Goal: Task Accomplishment & Management: Complete application form

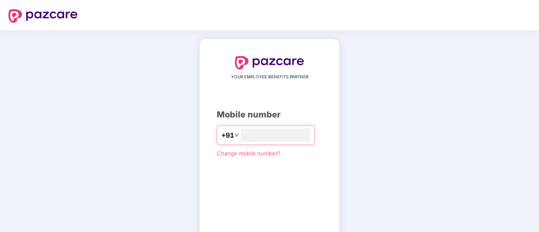
scroll to position [46, 0]
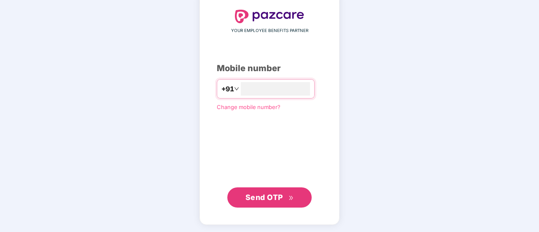
type input "**********"
click at [262, 201] on span "Send OTP" at bounding box center [264, 198] width 38 height 9
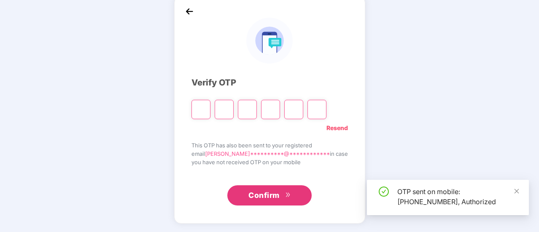
scroll to position [42, 0]
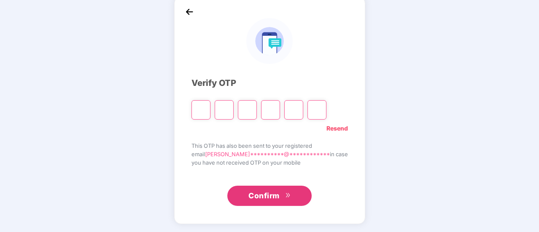
type input "*"
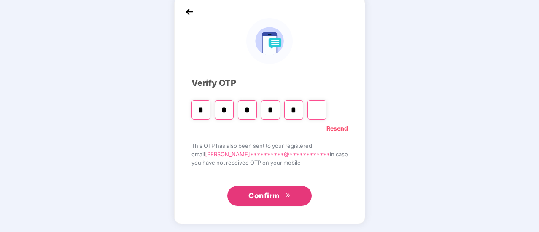
type input "*"
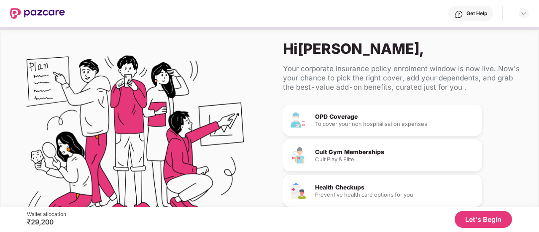
scroll to position [88, 0]
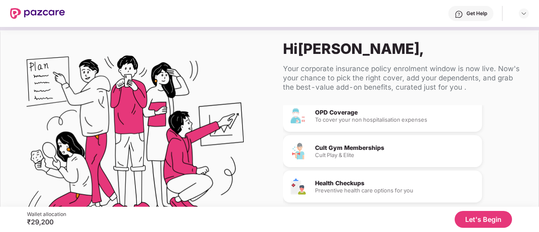
click at [474, 220] on button "Let's Begin" at bounding box center [482, 219] width 57 height 17
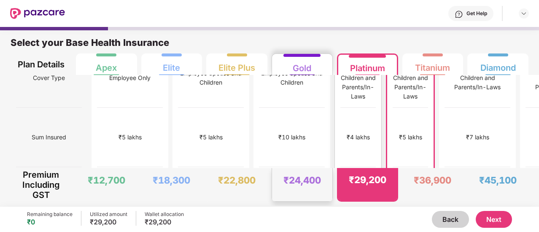
scroll to position [0, 0]
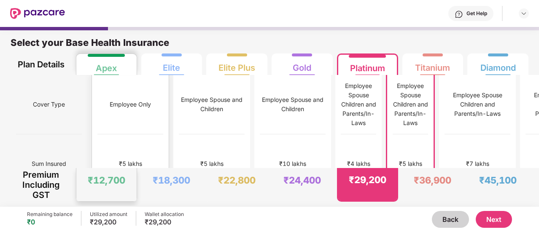
click at [110, 100] on div "Employee Only" at bounding box center [130, 104] width 41 height 9
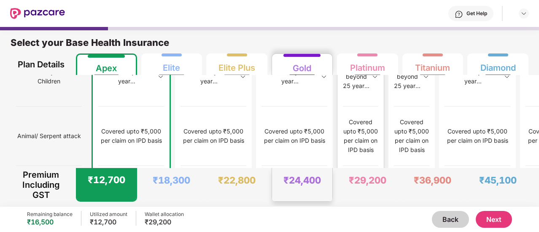
scroll to position [4, 0]
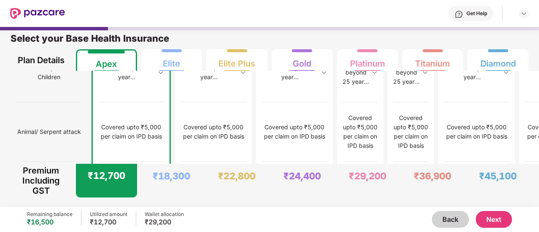
click at [503, 215] on button "Next" at bounding box center [494, 219] width 36 height 17
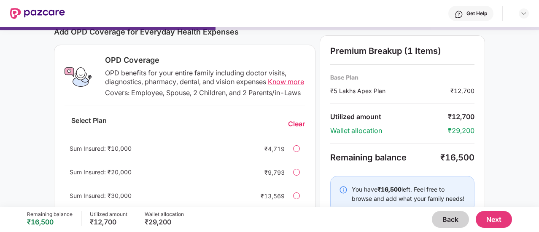
scroll to position [119, 0]
click at [279, 81] on span "Know more" at bounding box center [286, 81] width 36 height 8
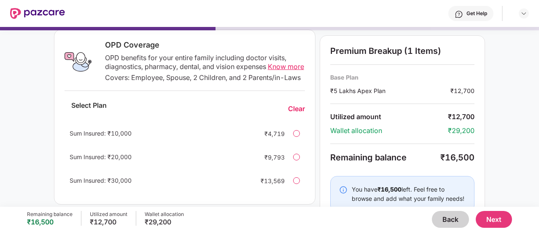
scroll to position [134, 0]
click at [298, 136] on div at bounding box center [296, 132] width 7 height 7
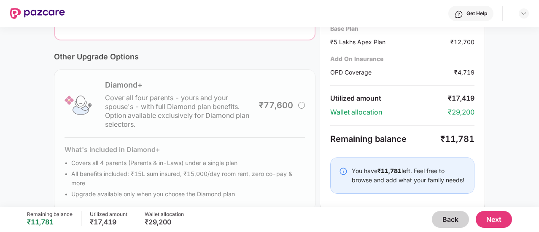
scroll to position [321, 0]
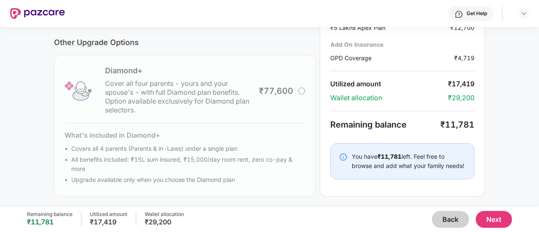
click at [492, 221] on button "Next" at bounding box center [494, 219] width 36 height 17
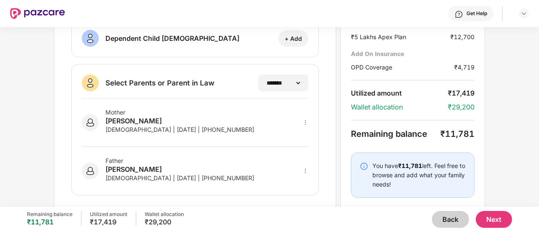
scroll to position [203, 0]
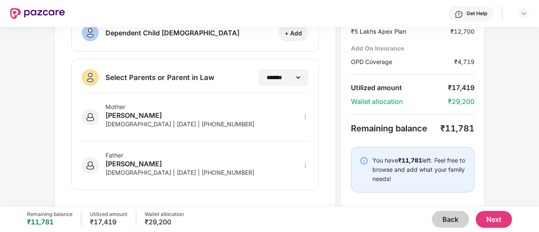
click at [487, 229] on div "Remaining balance ₹11,781 Utilized amount ₹17,419 Wallet allocation ₹29,200 Bac…" at bounding box center [269, 219] width 485 height 25
click at [489, 224] on button "Next" at bounding box center [494, 219] width 36 height 17
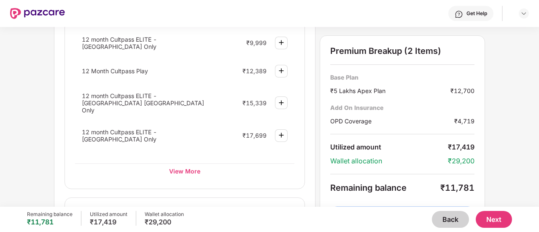
scroll to position [416, 0]
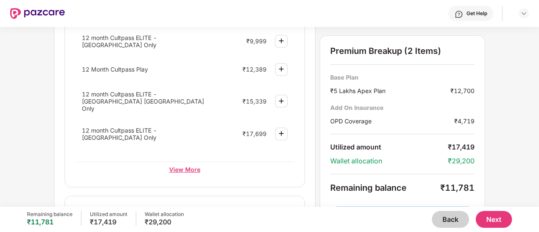
click at [169, 162] on div "View More" at bounding box center [184, 169] width 219 height 15
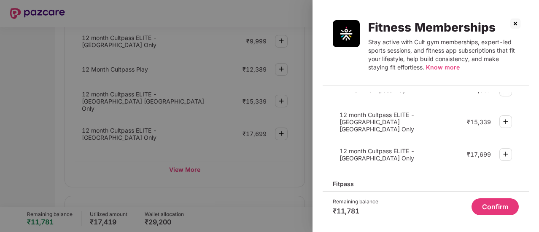
scroll to position [103, 0]
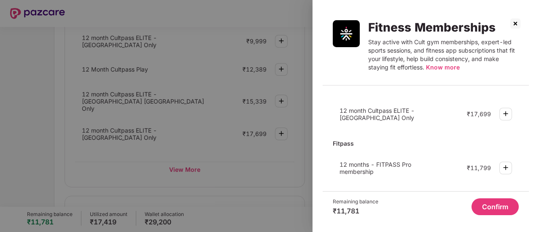
click at [251, 157] on div at bounding box center [269, 116] width 539 height 232
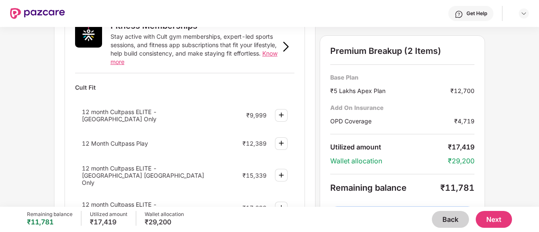
scroll to position [340, 0]
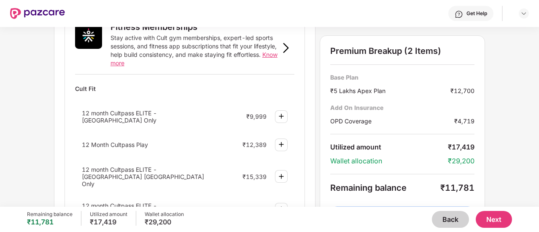
click at [283, 111] on img at bounding box center [281, 116] width 10 height 10
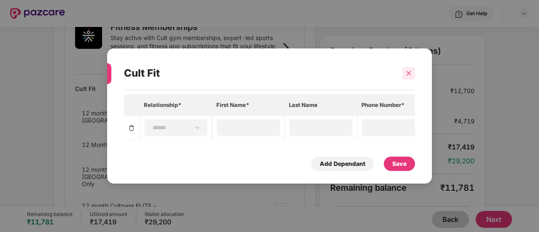
click at [410, 72] on icon "close" at bounding box center [409, 73] width 6 height 6
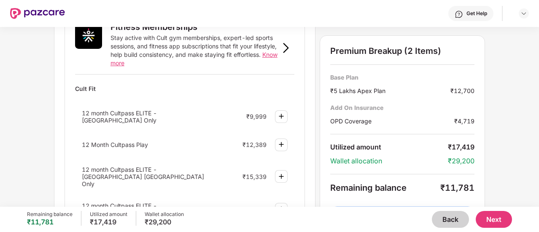
click at [278, 111] on img at bounding box center [281, 116] width 10 height 10
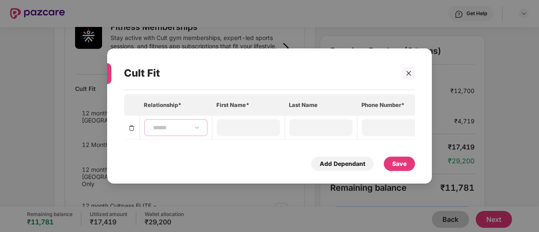
click at [176, 124] on select "**********" at bounding box center [175, 127] width 49 height 7
select select "****"
click at [151, 124] on select "**********" at bounding box center [175, 127] width 49 height 7
type input "*******"
type input "******"
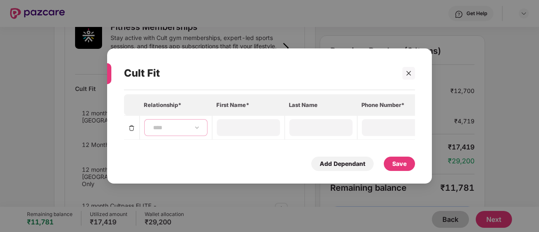
type input "**********"
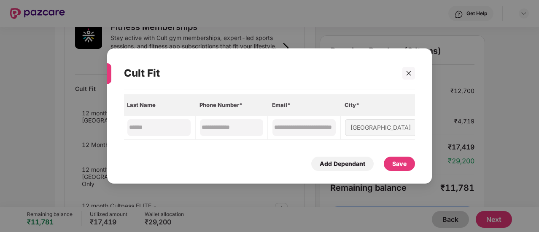
scroll to position [0, 0]
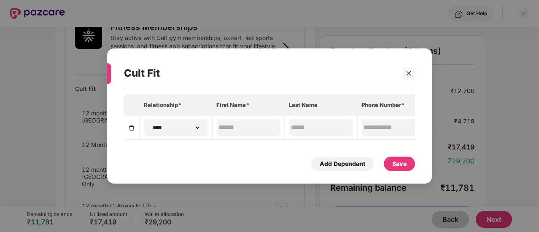
click at [393, 165] on div "Save" at bounding box center [399, 163] width 14 height 9
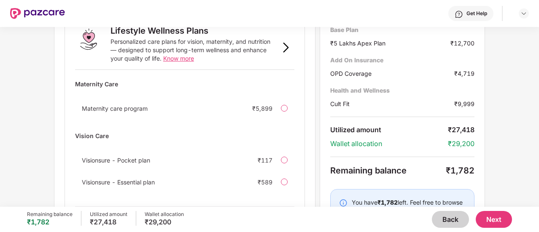
scroll to position [653, 0]
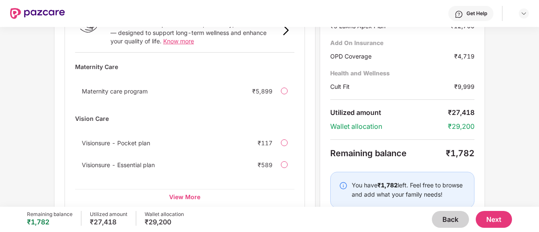
click at [343, 182] on img at bounding box center [343, 186] width 8 height 8
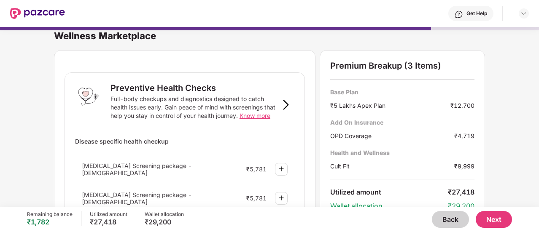
scroll to position [0, 0]
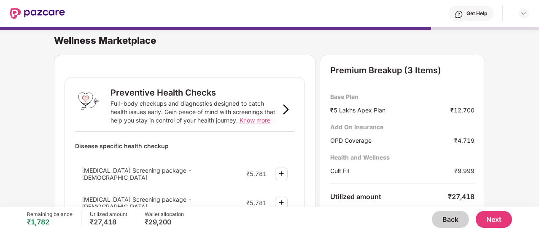
click at [447, 218] on button "Back" at bounding box center [450, 219] width 37 height 17
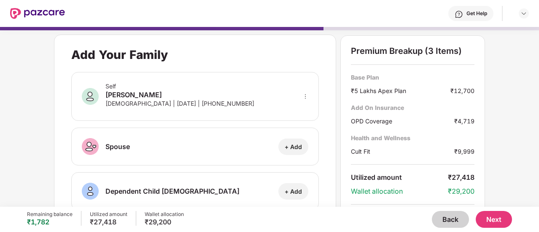
click at [447, 218] on button "Back" at bounding box center [450, 219] width 37 height 17
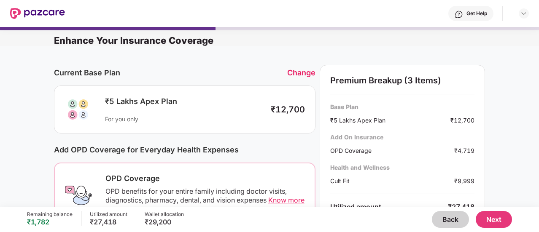
click at [451, 217] on button "Back" at bounding box center [450, 219] width 37 height 17
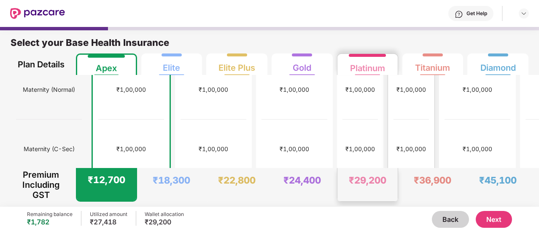
scroll to position [314, 0]
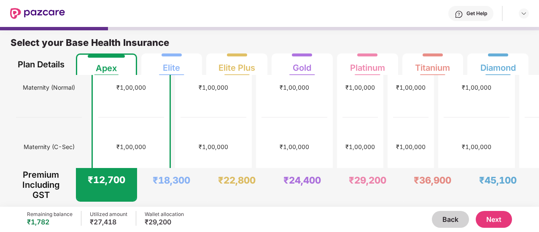
click at [489, 213] on button "Next" at bounding box center [494, 219] width 36 height 17
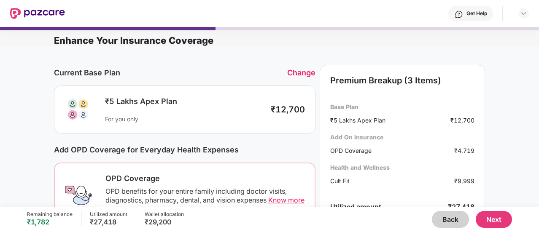
scroll to position [102, 0]
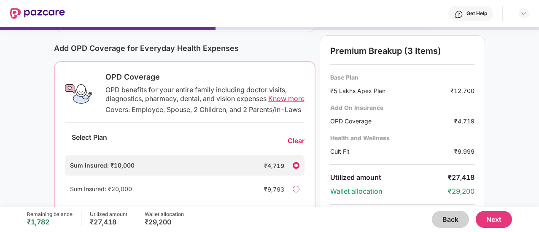
click at [500, 218] on button "Next" at bounding box center [494, 219] width 36 height 17
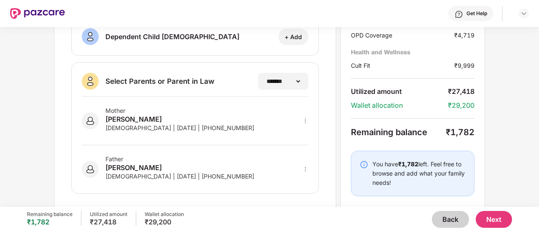
scroll to position [203, 0]
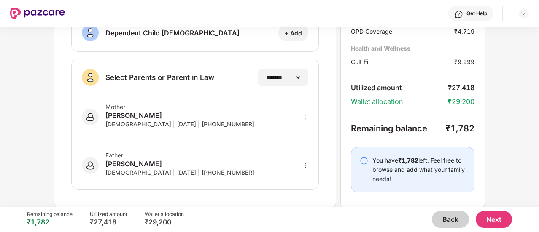
click at [495, 220] on button "Next" at bounding box center [494, 219] width 36 height 17
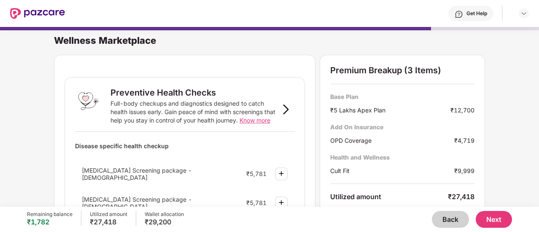
click at [286, 111] on img at bounding box center [286, 110] width 10 height 10
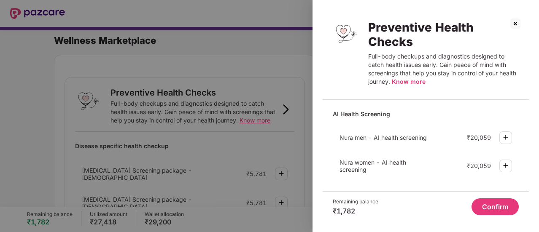
click at [254, 161] on div at bounding box center [269, 116] width 539 height 232
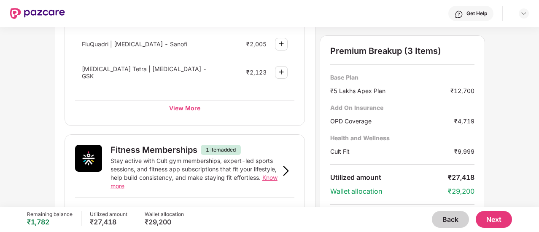
scroll to position [223, 0]
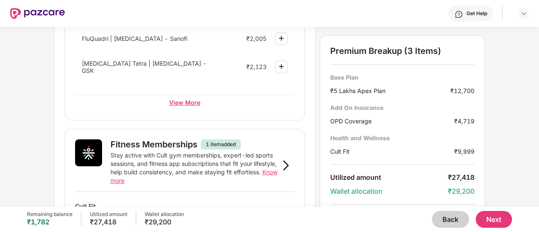
click at [171, 97] on div "View More" at bounding box center [184, 102] width 219 height 15
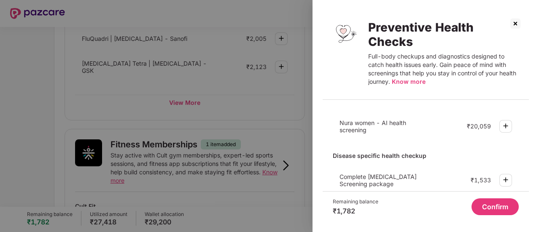
scroll to position [75, 0]
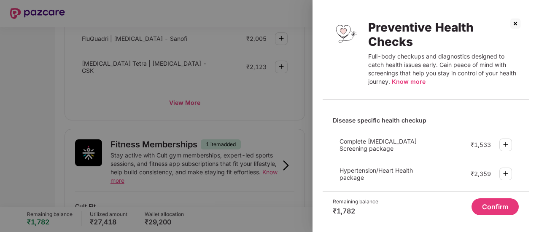
click at [503, 141] on img at bounding box center [505, 145] width 10 height 10
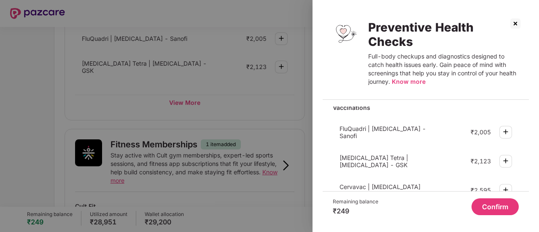
scroll to position [321, 0]
click at [402, 201] on div "Confirm" at bounding box center [448, 207] width 140 height 17
click at [487, 212] on button "Confirm" at bounding box center [494, 207] width 47 height 17
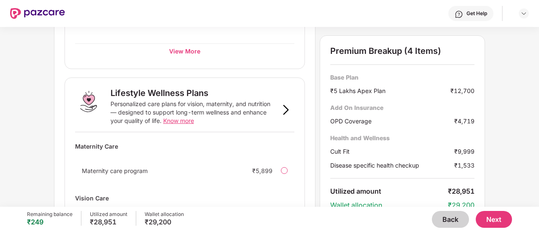
scroll to position [673, 0]
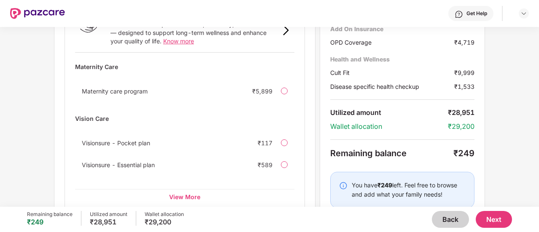
click at [496, 224] on button "Next" at bounding box center [494, 219] width 36 height 17
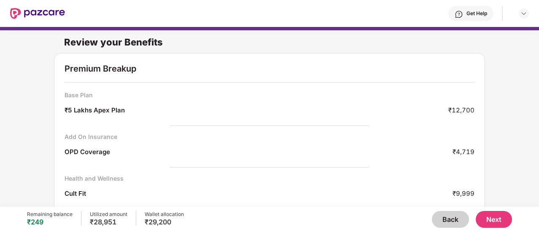
scroll to position [57, 0]
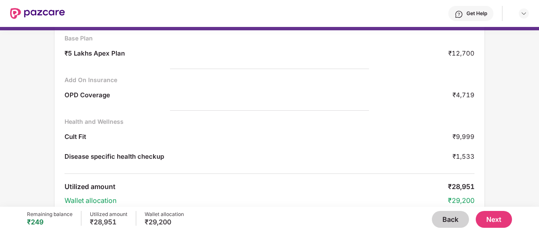
click at [430, 224] on div "Back Next" at bounding box center [348, 219] width 328 height 17
click at [441, 221] on button "Back" at bounding box center [450, 219] width 37 height 17
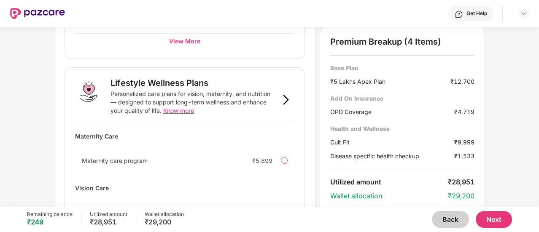
scroll to position [673, 0]
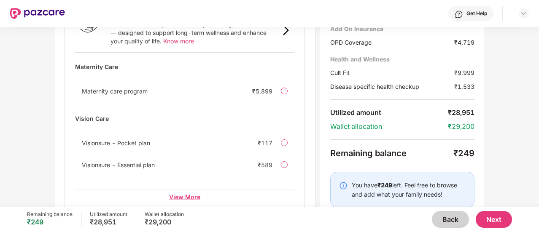
click at [189, 189] on div "View More" at bounding box center [184, 196] width 219 height 15
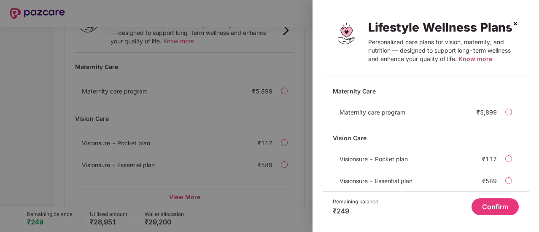
scroll to position [39, 0]
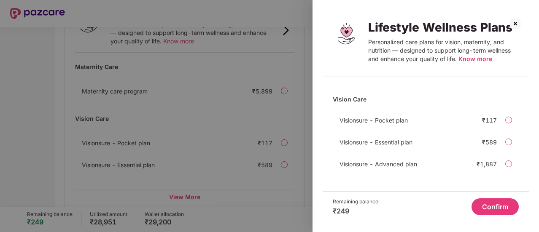
click at [514, 117] on div "Visionsure - Pocket plan ₹117" at bounding box center [426, 120] width 186 height 17
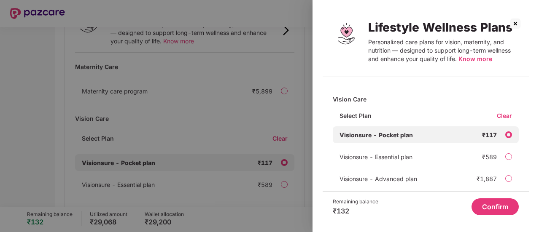
click at [504, 207] on button "Confirm" at bounding box center [494, 207] width 47 height 17
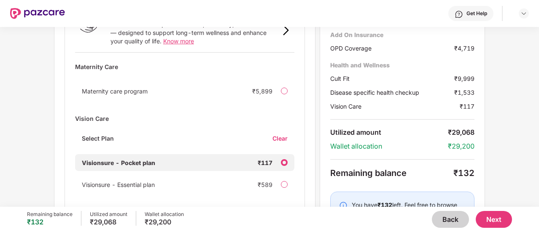
click at [499, 219] on button "Next" at bounding box center [494, 219] width 36 height 17
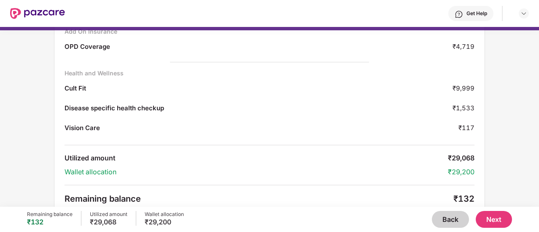
scroll to position [113, 0]
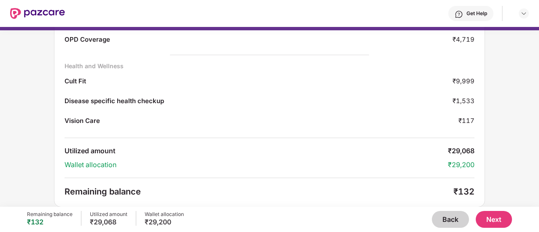
click at [503, 220] on button "Next" at bounding box center [494, 219] width 36 height 17
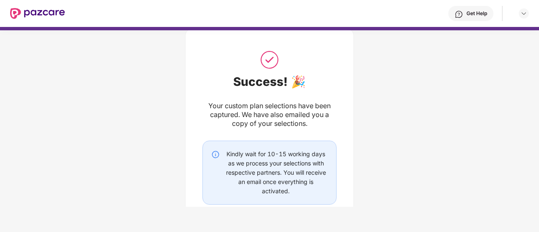
scroll to position [0, 0]
